Goal: Task Accomplishment & Management: Manage account settings

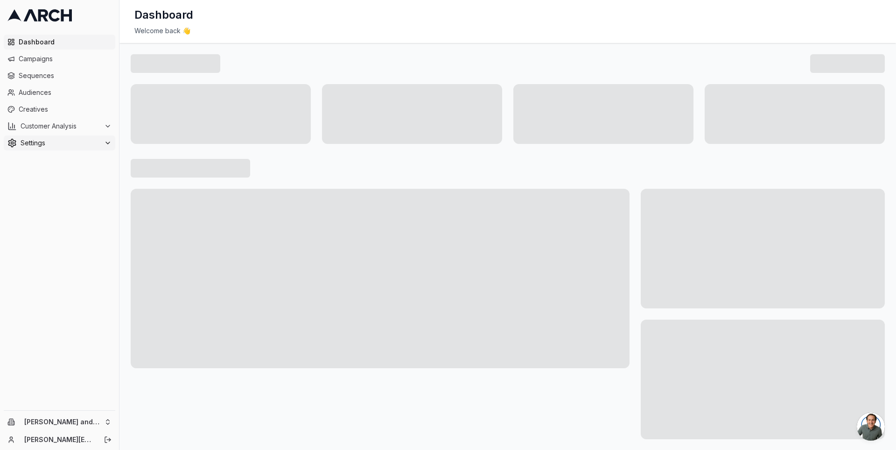
click at [99, 141] on span "Settings" at bounding box center [61, 142] width 80 height 9
click at [84, 205] on link "Team" at bounding box center [59, 202] width 89 height 13
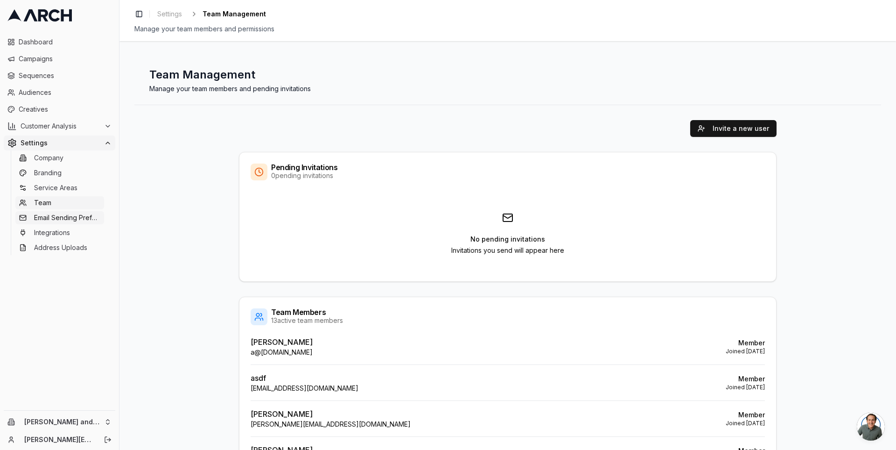
click at [74, 219] on span "Email Sending Preferences" at bounding box center [67, 217] width 66 height 9
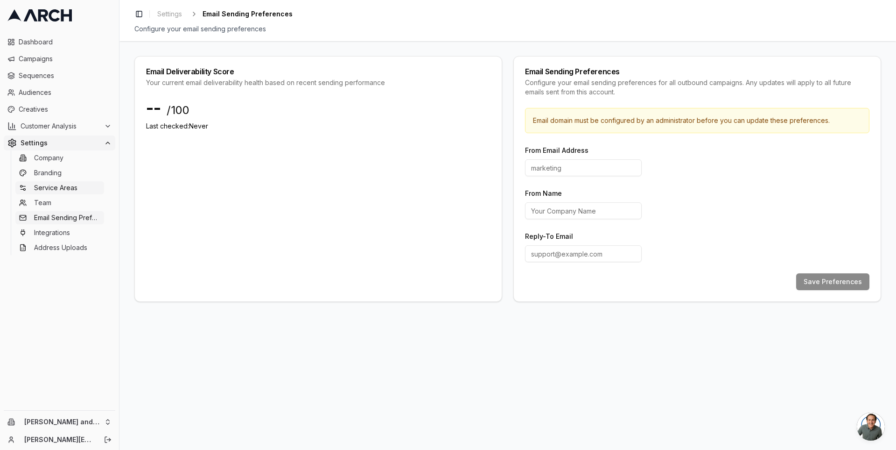
click at [70, 186] on span "Service Areas" at bounding box center [55, 187] width 43 height 9
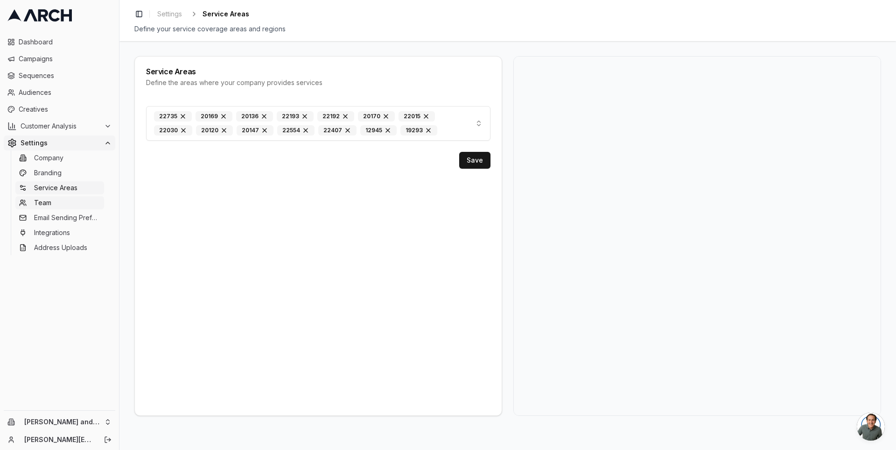
click at [66, 201] on link "Team" at bounding box center [59, 202] width 89 height 13
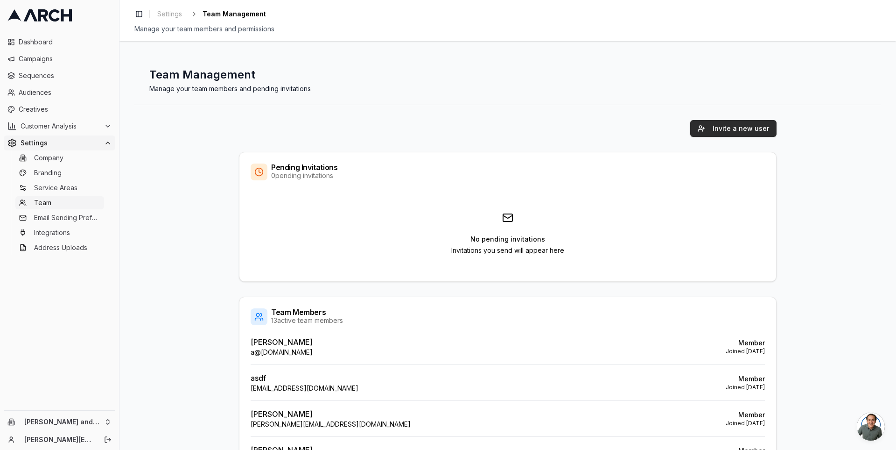
click at [722, 132] on button "Invite a new user" at bounding box center [734, 128] width 86 height 17
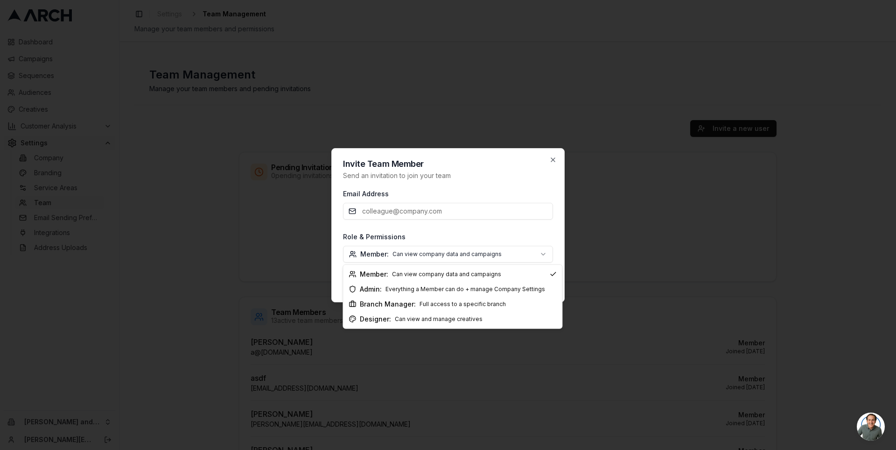
click at [543, 251] on body "Dashboard Campaigns Sequences Audiences Creatives Customer Analysis Settings Co…" at bounding box center [448, 225] width 896 height 450
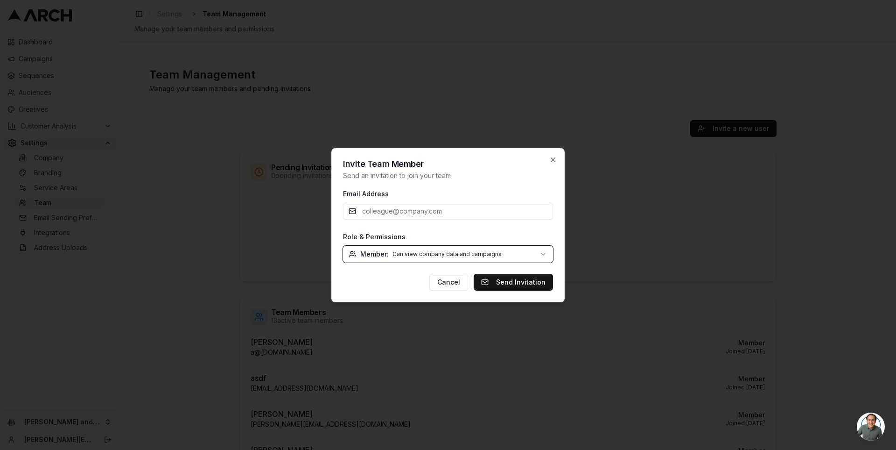
click at [556, 157] on body "Dashboard Campaigns Sequences Audiences Creatives Customer Analysis Settings Co…" at bounding box center [448, 225] width 896 height 450
click at [553, 158] on icon "button" at bounding box center [553, 159] width 7 height 7
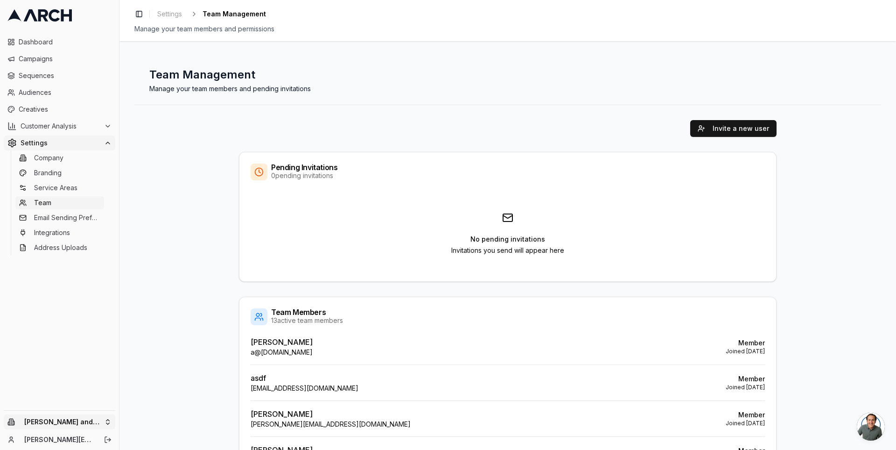
click at [109, 423] on html "Dashboard Campaigns Sequences Audiences Creatives Customer Analysis Settings Co…" at bounding box center [448, 225] width 896 height 450
click at [148, 324] on html "Dashboard Campaigns Sequences Audiences Creatives Customer Analysis Settings Co…" at bounding box center [448, 225] width 896 height 450
